Goal: Obtain resource: Obtain resource

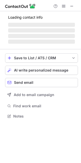
scroll to position [116, 81]
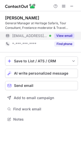
click at [70, 36] on button "View email" at bounding box center [64, 35] width 20 height 5
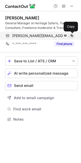
click at [72, 34] on span at bounding box center [72, 36] width 4 height 4
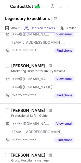
scroll to position [84, 0]
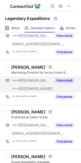
click at [64, 79] on button "View email" at bounding box center [64, 80] width 20 height 5
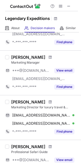
scroll to position [48, 0]
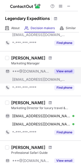
click at [67, 71] on button "View email" at bounding box center [64, 71] width 20 height 5
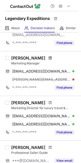
click at [49, 57] on span at bounding box center [50, 58] width 3 height 4
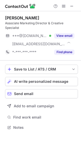
scroll to position [119, 81]
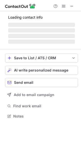
scroll to position [116, 81]
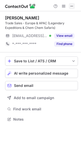
click at [74, 4] on button at bounding box center [72, 6] width 6 height 6
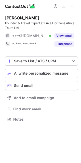
scroll to position [116, 81]
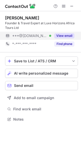
click at [70, 36] on button "View email" at bounding box center [64, 35] width 20 height 5
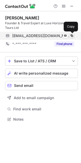
click at [70, 35] on span at bounding box center [72, 36] width 4 height 4
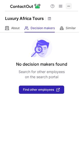
click at [71, 7] on span at bounding box center [69, 6] width 4 height 4
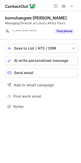
scroll to position [103, 81]
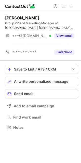
scroll to position [116, 81]
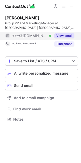
click at [67, 37] on button "View email" at bounding box center [64, 35] width 20 height 5
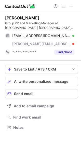
scroll to position [124, 81]
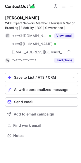
scroll to position [132, 81]
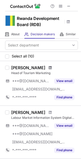
click at [49, 69] on span at bounding box center [50, 68] width 3 height 4
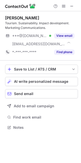
scroll to position [124, 81]
click at [72, 6] on span at bounding box center [72, 6] width 4 height 4
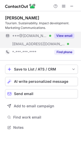
click at [66, 37] on button "View email" at bounding box center [64, 35] width 20 height 5
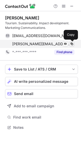
click at [73, 44] on span at bounding box center [72, 44] width 4 height 4
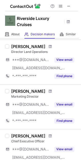
scroll to position [148, 0]
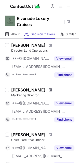
click at [50, 89] on span at bounding box center [50, 90] width 3 height 4
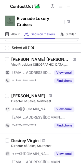
scroll to position [0, 0]
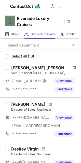
click at [73, 66] on span at bounding box center [74, 68] width 3 height 4
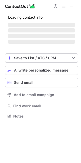
scroll to position [119, 81]
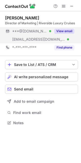
click at [69, 31] on button "View email" at bounding box center [64, 31] width 20 height 5
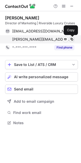
click at [73, 40] on span at bounding box center [72, 39] width 4 height 4
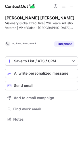
scroll to position [107, 81]
